Goal: Task Accomplishment & Management: Manage account settings

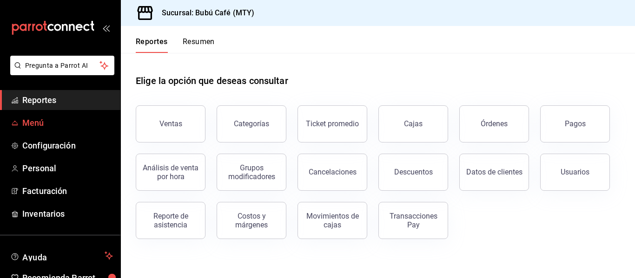
click at [22, 128] on link "Menú" at bounding box center [60, 123] width 120 height 20
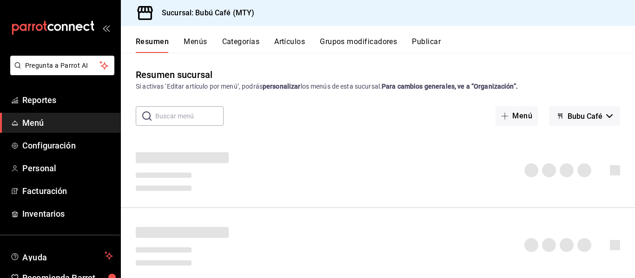
click at [291, 40] on button "Artículos" at bounding box center [289, 45] width 31 height 16
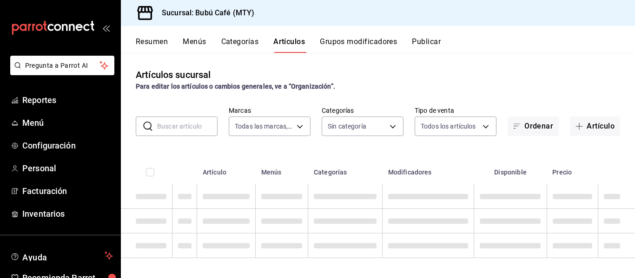
type input "80b59e88-aa3a-497f-ab7c-bcc7cc244fb1,49bbd9e9-8b48-46d9-8f2b-7c268dd84d4f,b77f9…"
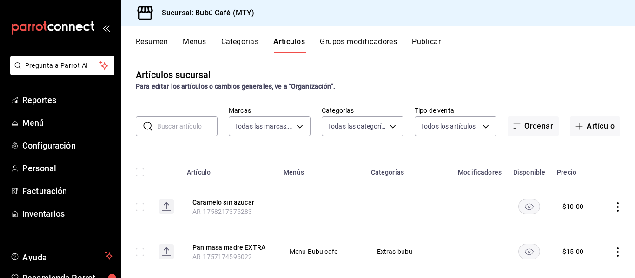
type input "d0ca03d5-3be6-470f-8f56-766e01c5f306,a83e7f59-bc64-4a59-97bc-9f72e74aa050,80ab3…"
click at [173, 126] on input "text" at bounding box center [187, 126] width 60 height 19
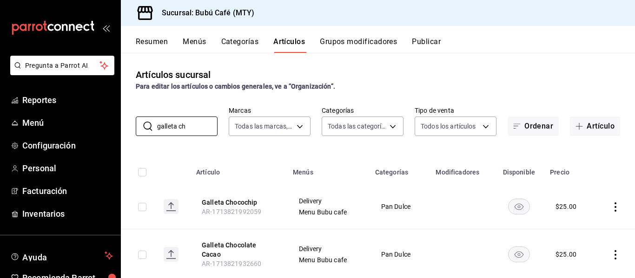
type input "galleta ch"
click at [611, 208] on icon "actions" at bounding box center [615, 207] width 9 height 9
click at [577, 218] on span "Editar" at bounding box center [581, 216] width 24 height 10
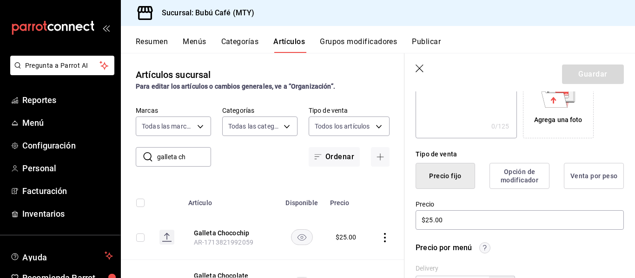
scroll to position [173, 0]
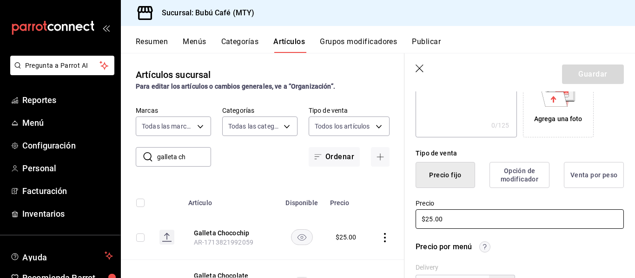
click at [427, 219] on input "$25.00" at bounding box center [520, 220] width 208 height 20
type input "$35.00"
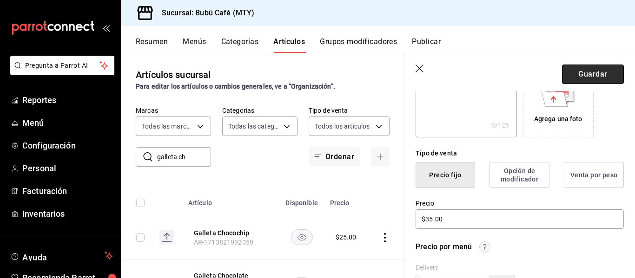
click at [588, 66] on button "Guardar" at bounding box center [593, 75] width 62 height 20
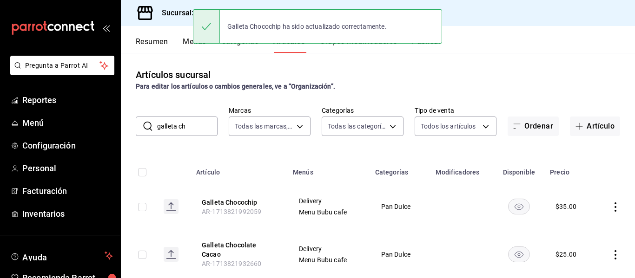
scroll to position [19, 0]
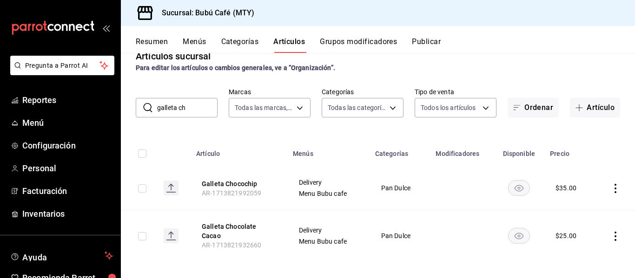
click at [431, 41] on button "Publicar" at bounding box center [426, 45] width 29 height 16
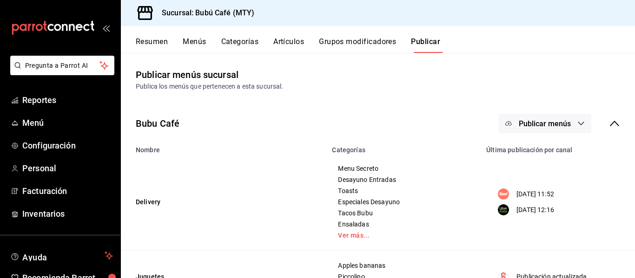
click at [579, 127] on button "Publicar menús" at bounding box center [544, 124] width 93 height 20
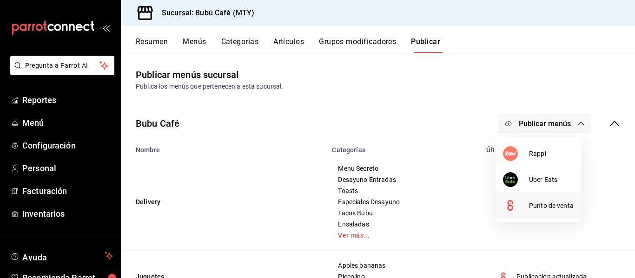
click at [546, 212] on li "Punto de venta" at bounding box center [539, 206] width 86 height 26
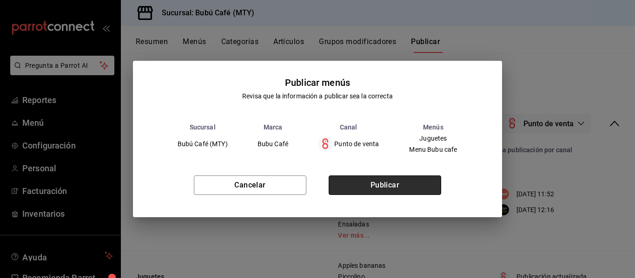
click at [372, 188] on button "Publicar" at bounding box center [385, 186] width 113 height 20
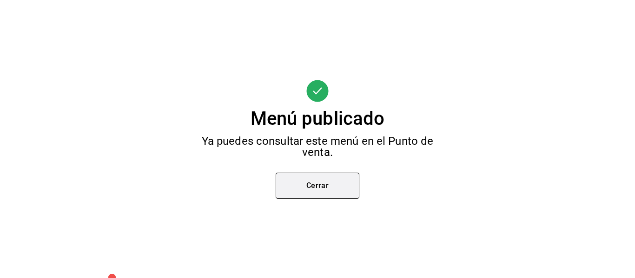
click at [327, 189] on button "Cerrar" at bounding box center [318, 186] width 84 height 26
